Goal: Find specific page/section: Find specific page/section

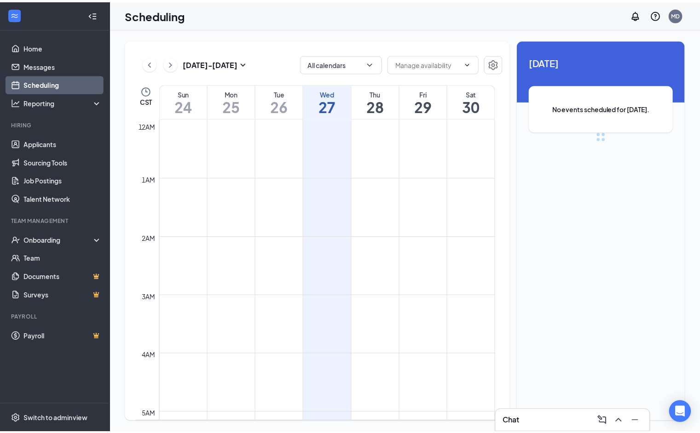
scroll to position [452, 0]
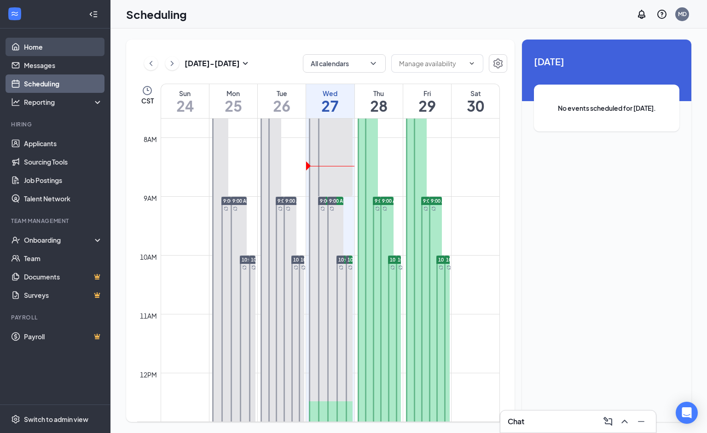
click at [37, 55] on link "Home" at bounding box center [63, 47] width 79 height 18
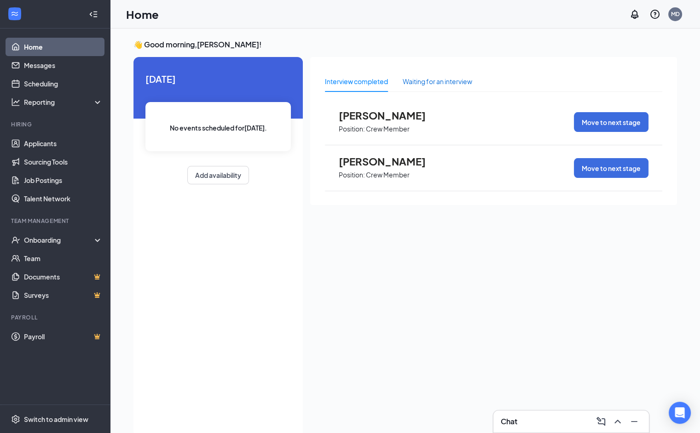
click at [449, 83] on div "Waiting for an interview" at bounding box center [437, 81] width 69 height 10
